Goal: Task Accomplishment & Management: Use online tool/utility

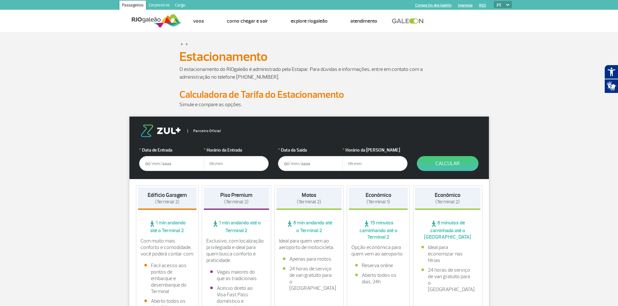
click at [157, 164] on input "text" at bounding box center [171, 163] width 65 height 15
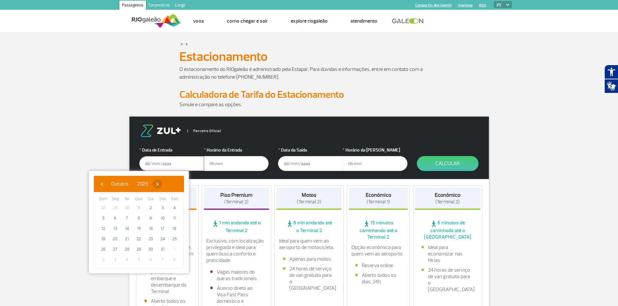
click at [162, 184] on span "›" at bounding box center [157, 184] width 10 height 10
click at [167, 185] on span "›" at bounding box center [162, 184] width 10 height 10
drag, startPoint x: 174, startPoint y: 238, endPoint x: 178, endPoint y: 228, distance: 10.4
click at [174, 237] on span "27" at bounding box center [174, 239] width 10 height 10
type input "[DATE]"
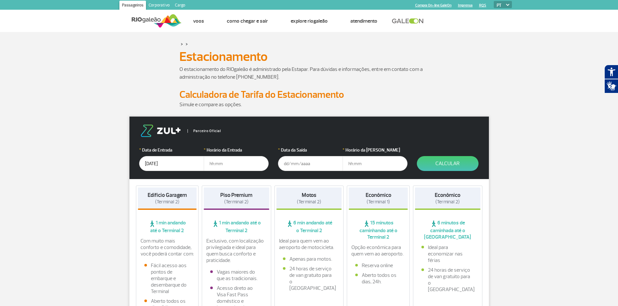
click at [219, 163] on input "text" at bounding box center [236, 163] width 65 height 15
click at [219, 164] on input "text" at bounding box center [236, 163] width 65 height 15
type input "12:00"
click at [319, 162] on input "text" at bounding box center [310, 163] width 65 height 15
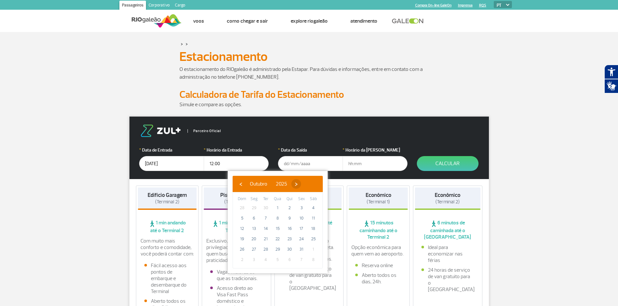
click at [301, 184] on span "›" at bounding box center [296, 184] width 10 height 10
click at [306, 184] on span "›" at bounding box center [301, 184] width 10 height 10
click at [298, 184] on span "›" at bounding box center [294, 184] width 10 height 10
click at [238, 187] on span "‹" at bounding box center [241, 184] width 10 height 10
click at [289, 220] on span "8" at bounding box center [289, 218] width 10 height 10
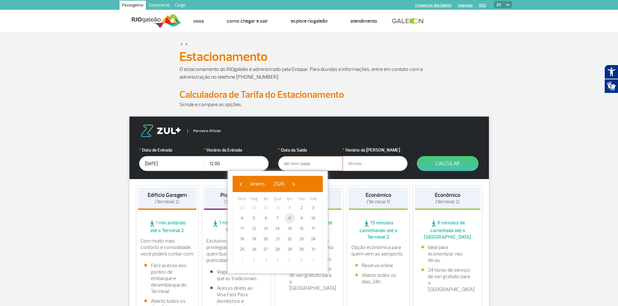
type input "[DATE]"
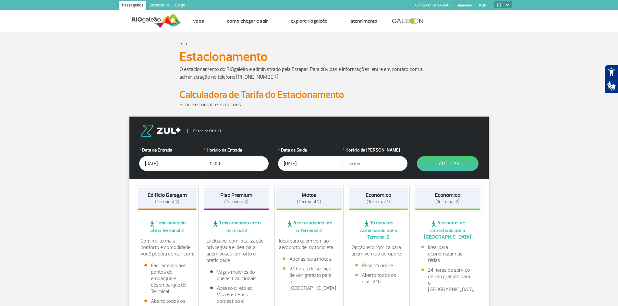
click at [358, 166] on input "text" at bounding box center [374, 163] width 65 height 15
type input "12:00"
click at [450, 163] on button "Calcular" at bounding box center [448, 163] width 62 height 15
